Goal: Information Seeking & Learning: Check status

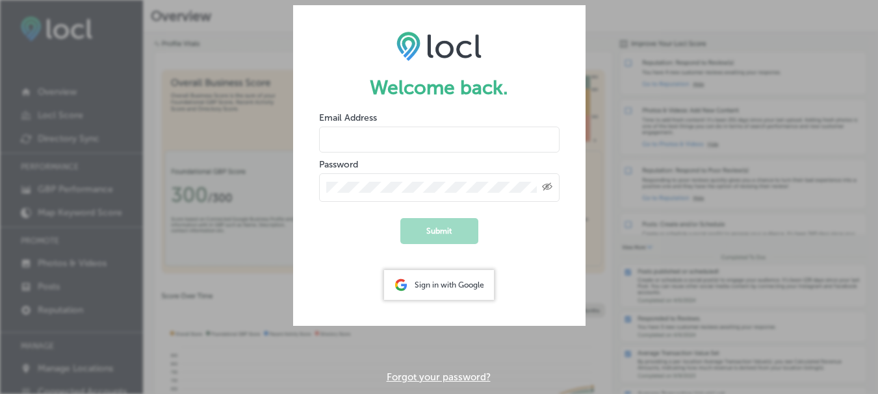
type input "[PERSON_NAME][EMAIL_ADDRESS][DOMAIN_NAME]"
click at [442, 226] on button "Submit" at bounding box center [439, 231] width 78 height 26
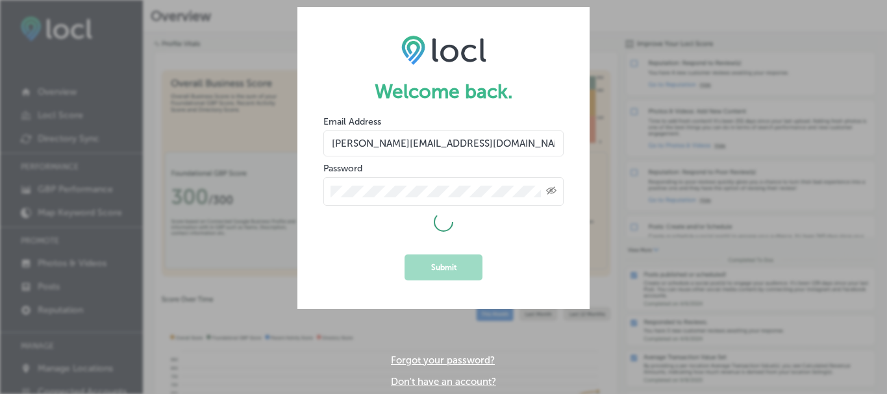
click at [442, 226] on icon at bounding box center [443, 221] width 27 height 27
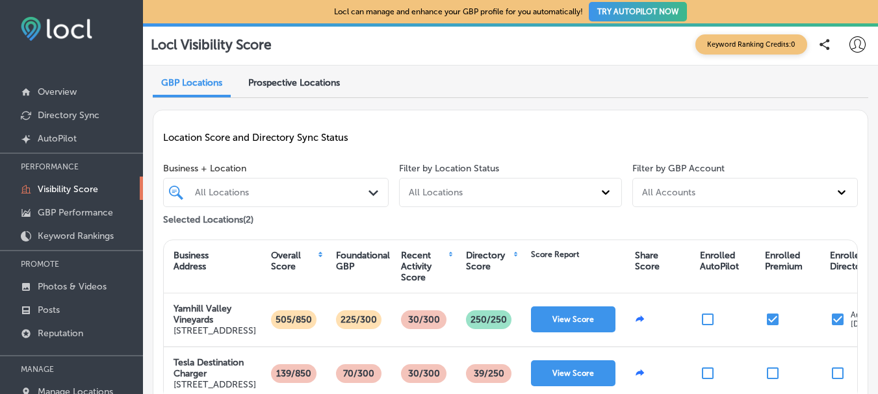
scroll to position [53, 0]
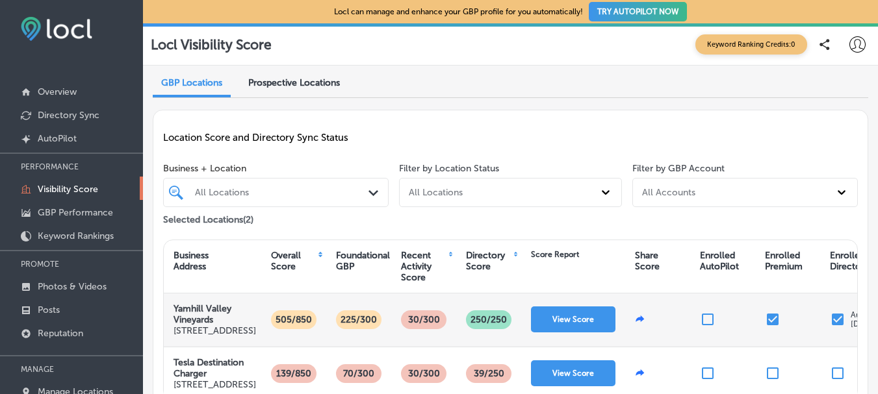
click at [431, 310] on p "30/300" at bounding box center [424, 319] width 40 height 19
click at [570, 307] on button "View Score" at bounding box center [573, 320] width 84 height 26
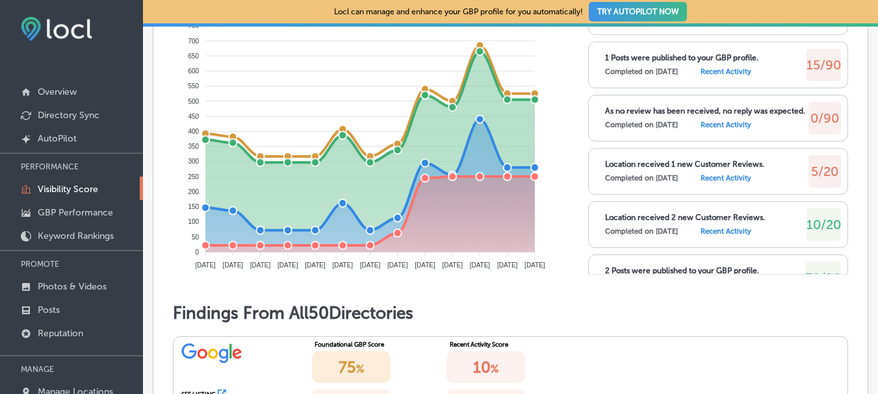
scroll to position [97, 0]
click at [722, 181] on label "Recent Activity" at bounding box center [725, 177] width 51 height 8
click at [817, 178] on span "5/20" at bounding box center [824, 170] width 27 height 16
click at [716, 181] on label "Recent Activity" at bounding box center [725, 177] width 51 height 8
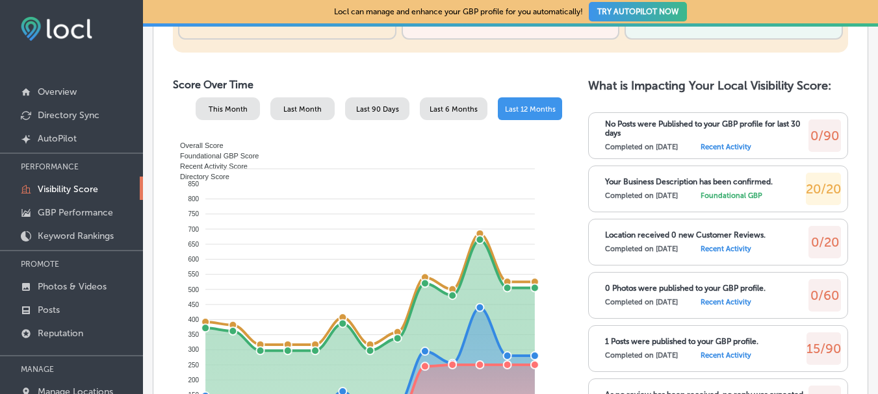
scroll to position [573, 0]
click at [77, 208] on p "GBP Performance" at bounding box center [75, 212] width 75 height 11
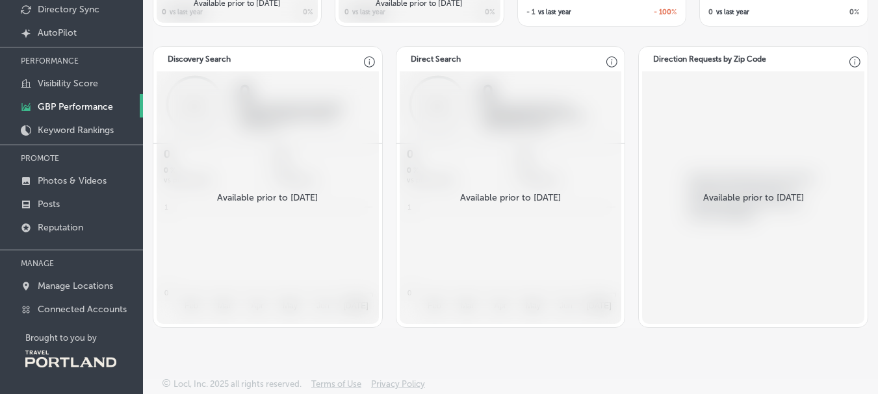
scroll to position [107, 0]
